Goal: Transaction & Acquisition: Download file/media

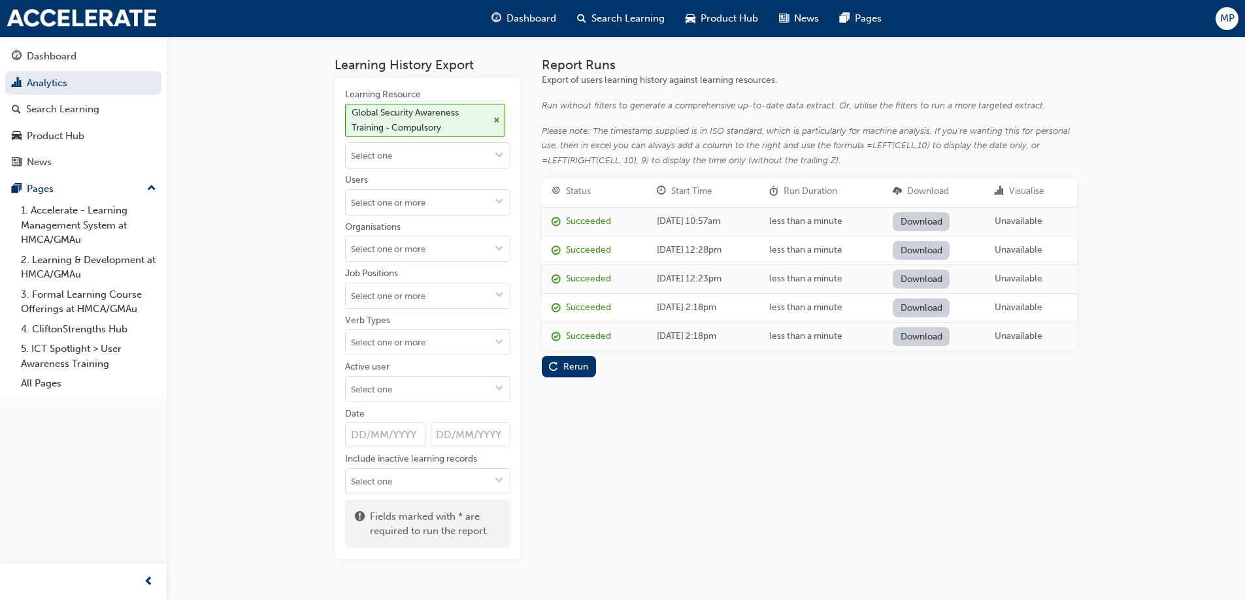
click at [276, 438] on div "Learning History Export Learning Resource Global Security Awareness Training - …" at bounding box center [622, 317] width 1245 height 634
drag, startPoint x: 297, startPoint y: 136, endPoint x: 299, endPoint y: 112, distance: 24.3
click at [298, 129] on div "Learning History Export Learning Resource Global Security Awareness Training - …" at bounding box center [622, 317] width 1245 height 634
click at [1139, 238] on div "Learning History Export Learning Resource Global Security Awareness Training - …" at bounding box center [622, 317] width 1245 height 634
click at [940, 220] on link "Download" at bounding box center [920, 221] width 57 height 19
